Goal: Task Accomplishment & Management: Complete application form

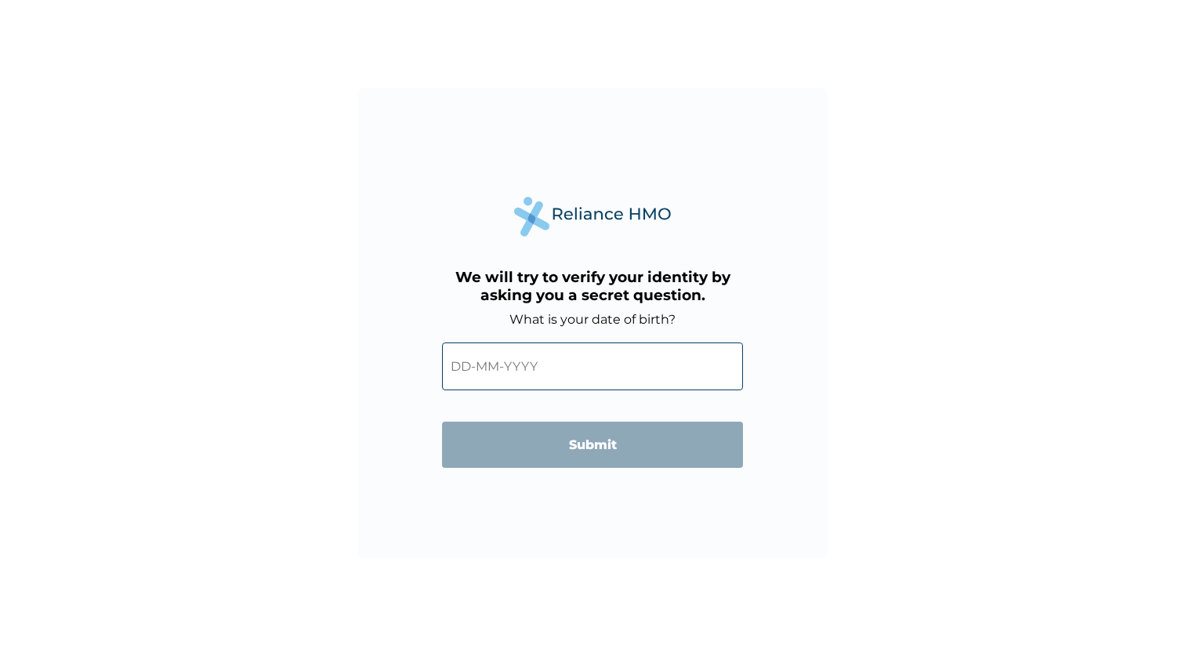
click at [491, 377] on input "text" at bounding box center [592, 367] width 301 height 48
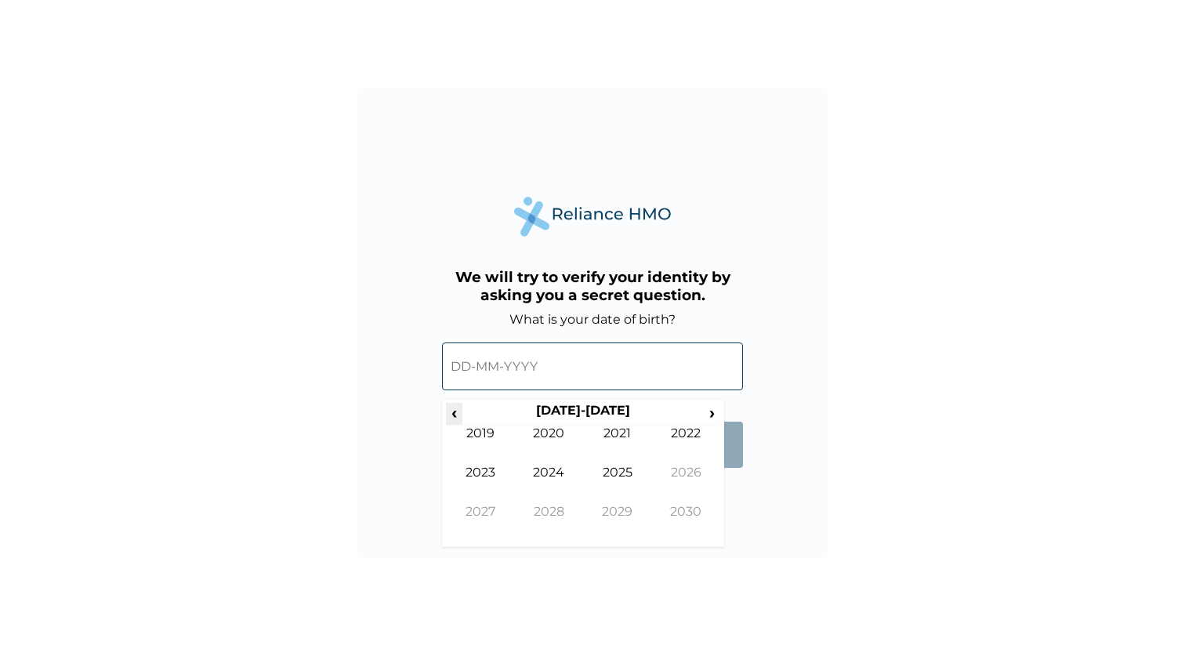
click at [459, 410] on span "‹" at bounding box center [454, 413] width 16 height 20
click at [628, 432] on td "1991" at bounding box center [617, 445] width 69 height 39
click at [486, 510] on td "Sep" at bounding box center [480, 523] width 69 height 39
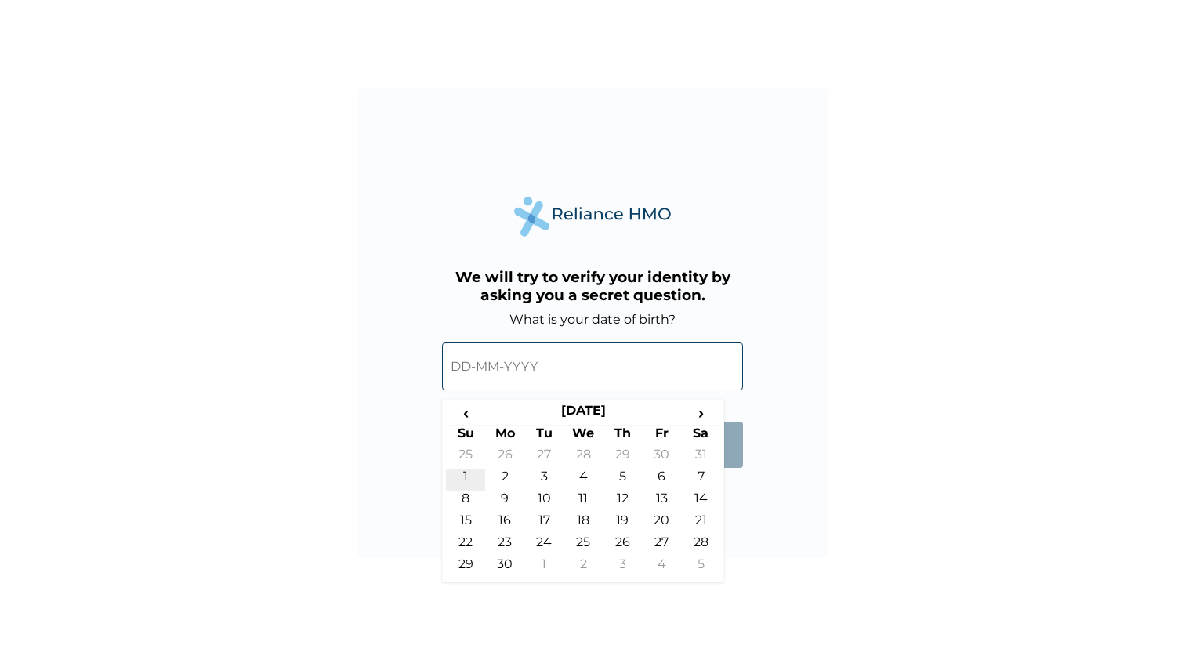
click at [467, 470] on td "1" at bounding box center [465, 480] width 39 height 22
type input "01-09-1991"
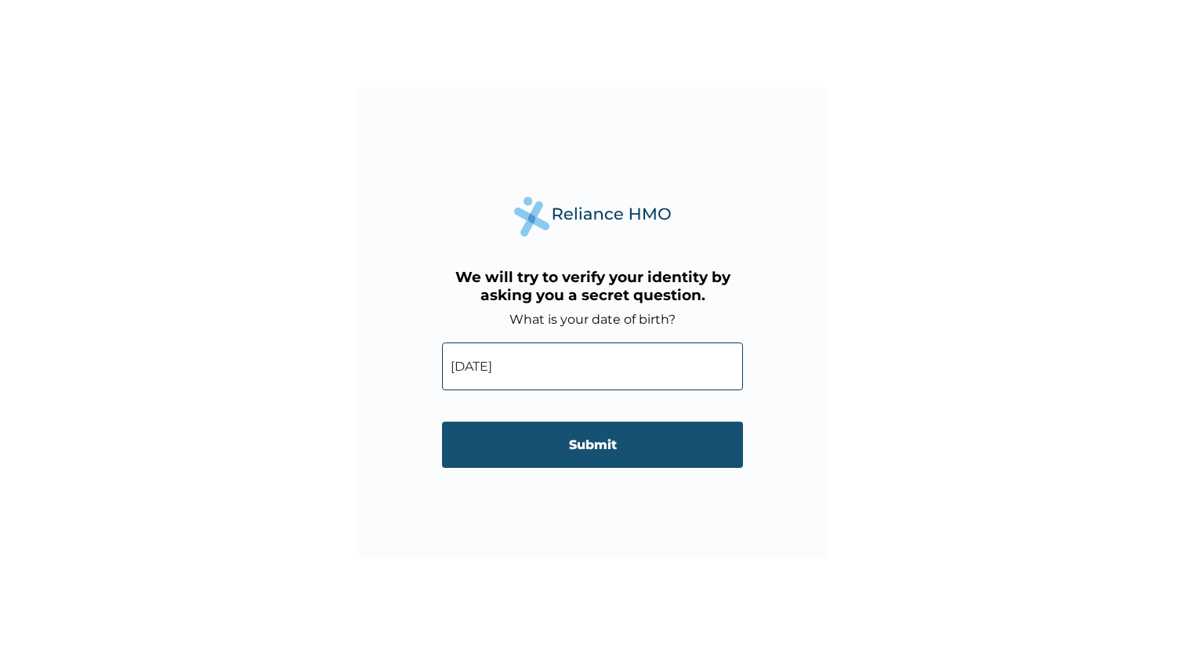
click at [550, 443] on input "Submit" at bounding box center [592, 445] width 301 height 46
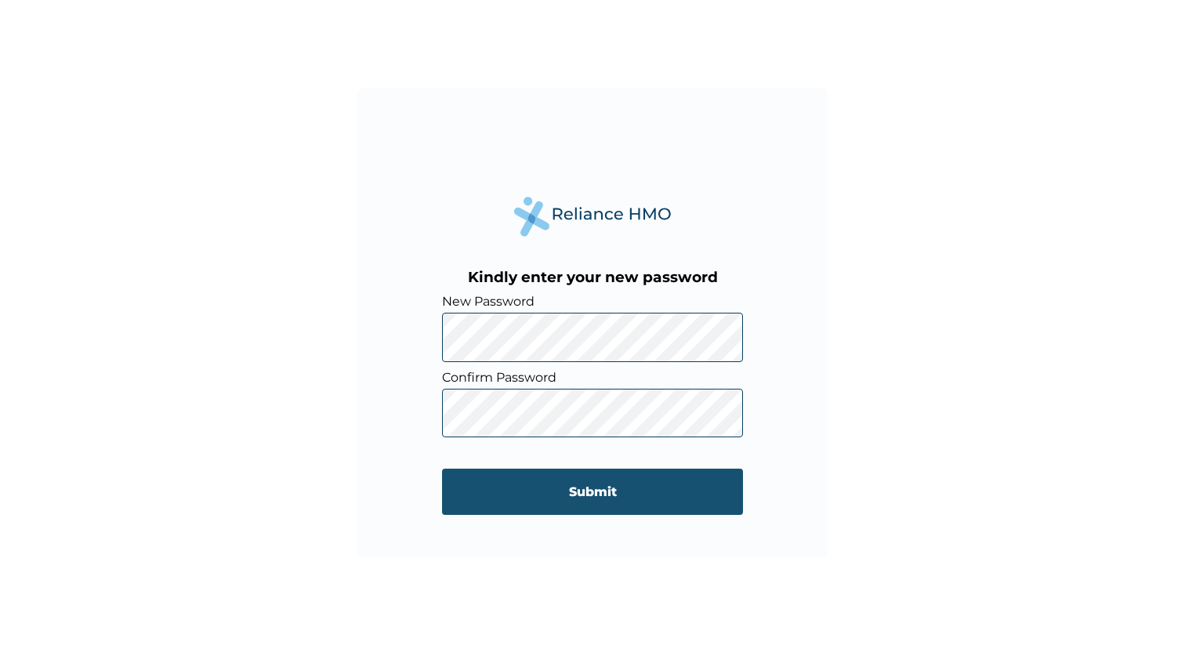
click at [614, 484] on input "Submit" at bounding box center [592, 492] width 301 height 46
